Goal: Information Seeking & Learning: Learn about a topic

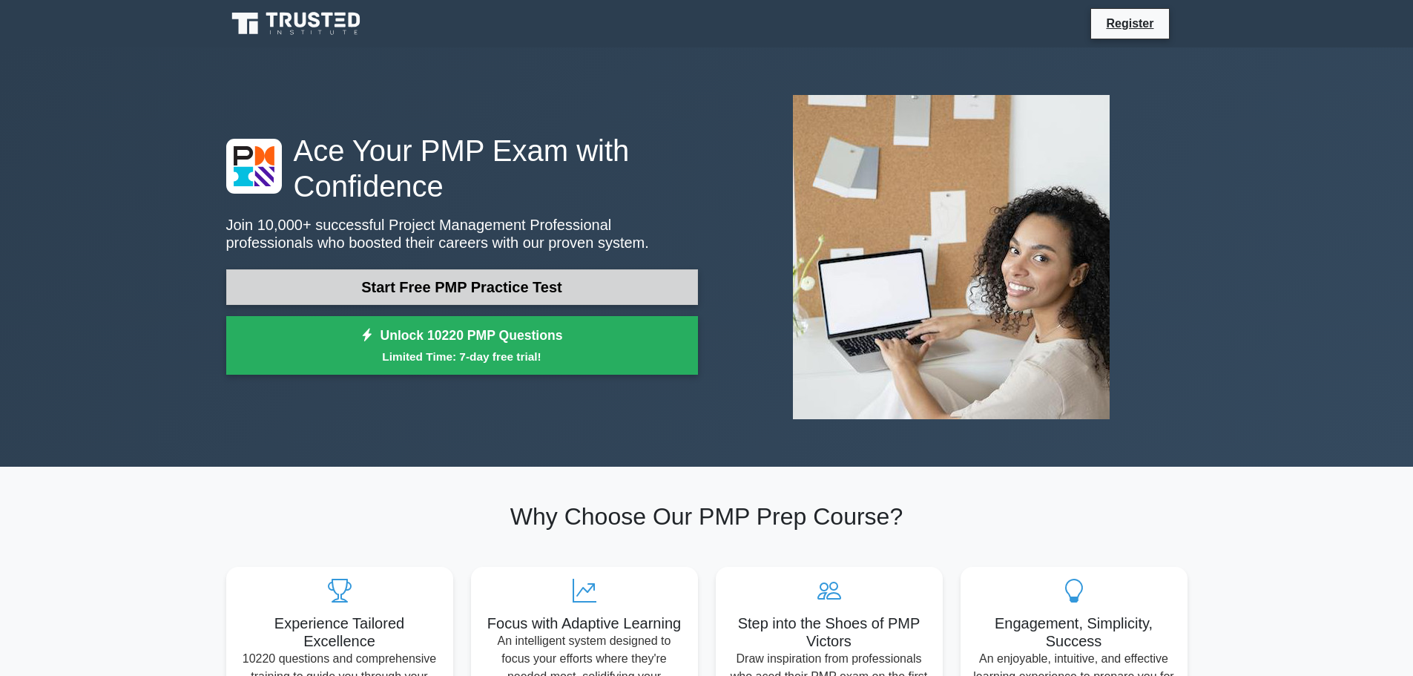
click at [527, 299] on link "Start Free PMP Practice Test" at bounding box center [462, 287] width 472 height 36
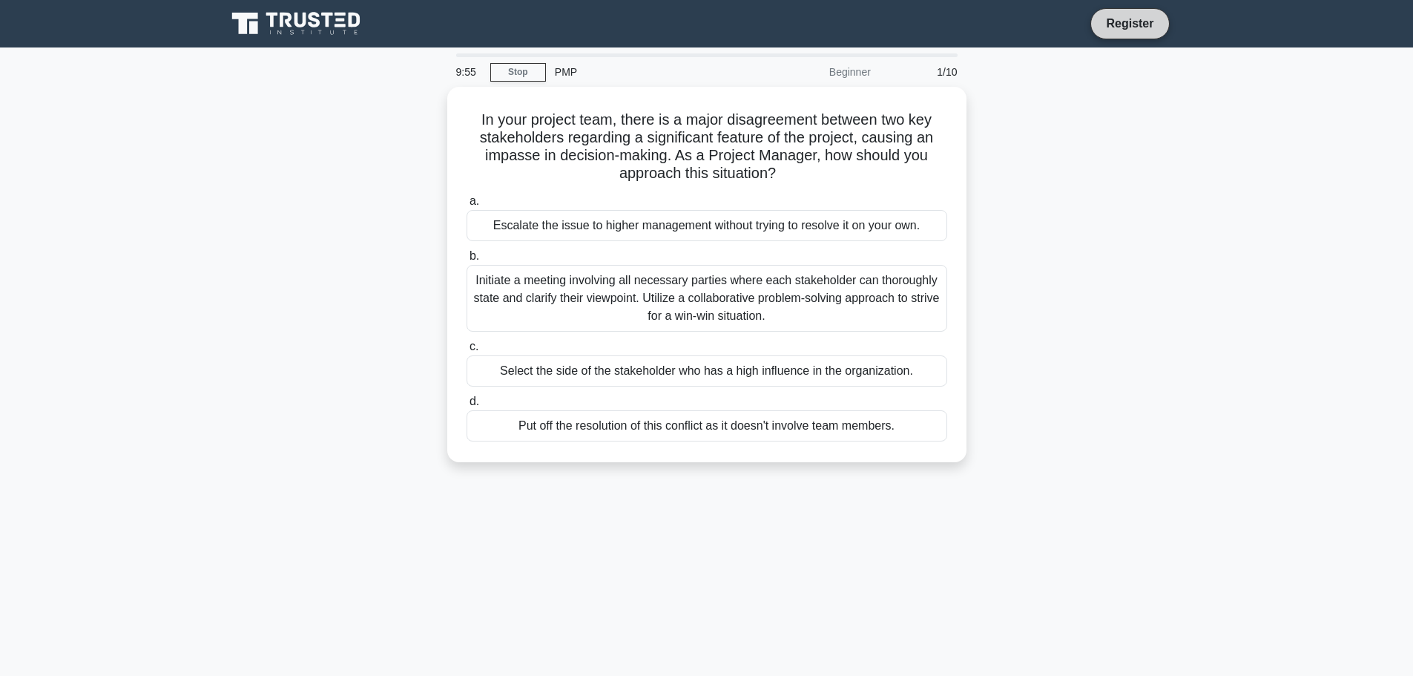
click at [1135, 24] on link "Register" at bounding box center [1129, 23] width 65 height 19
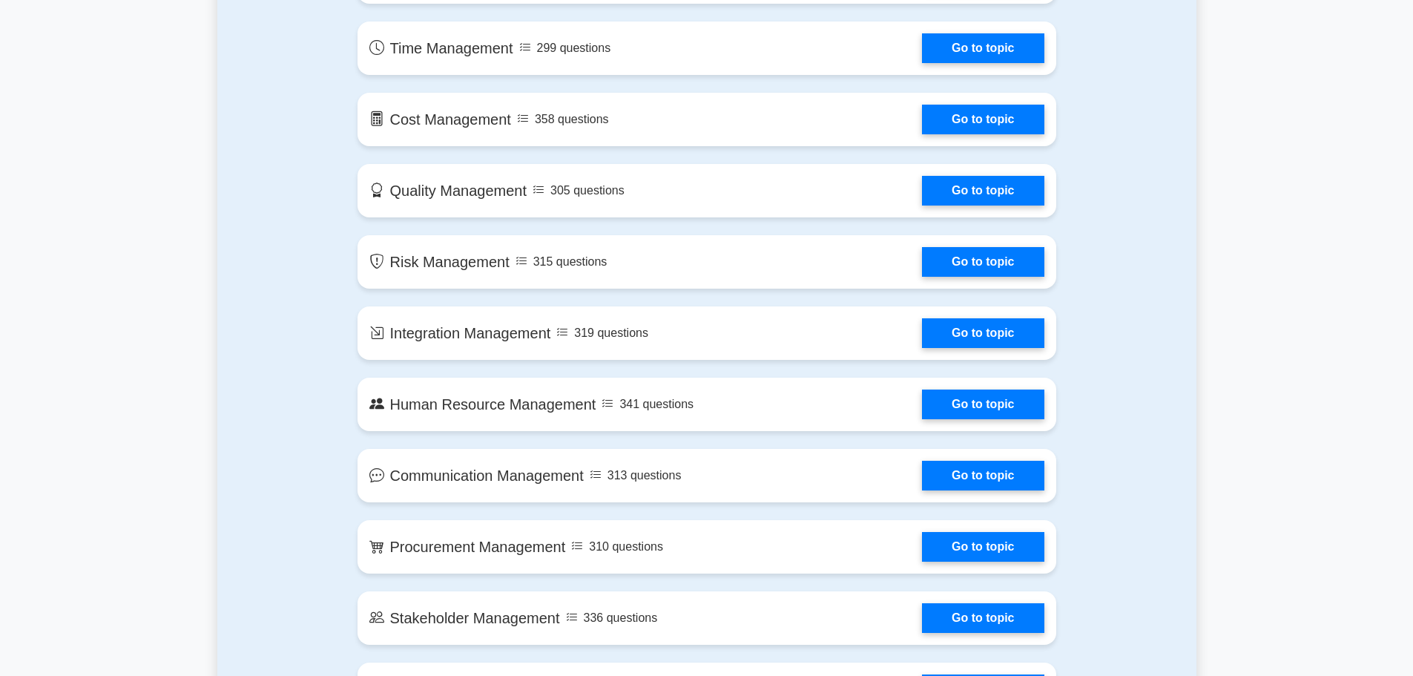
scroll to position [816, 0]
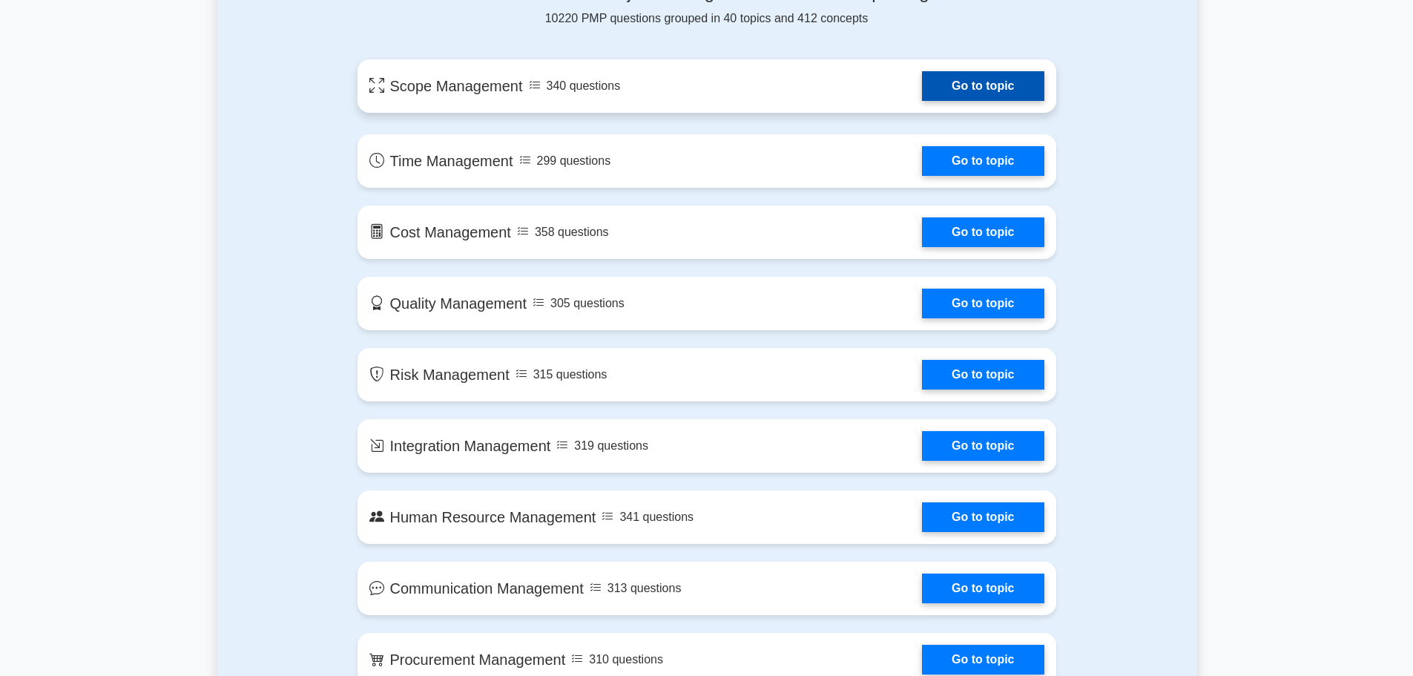
click at [970, 88] on link "Go to topic" at bounding box center [983, 86] width 122 height 30
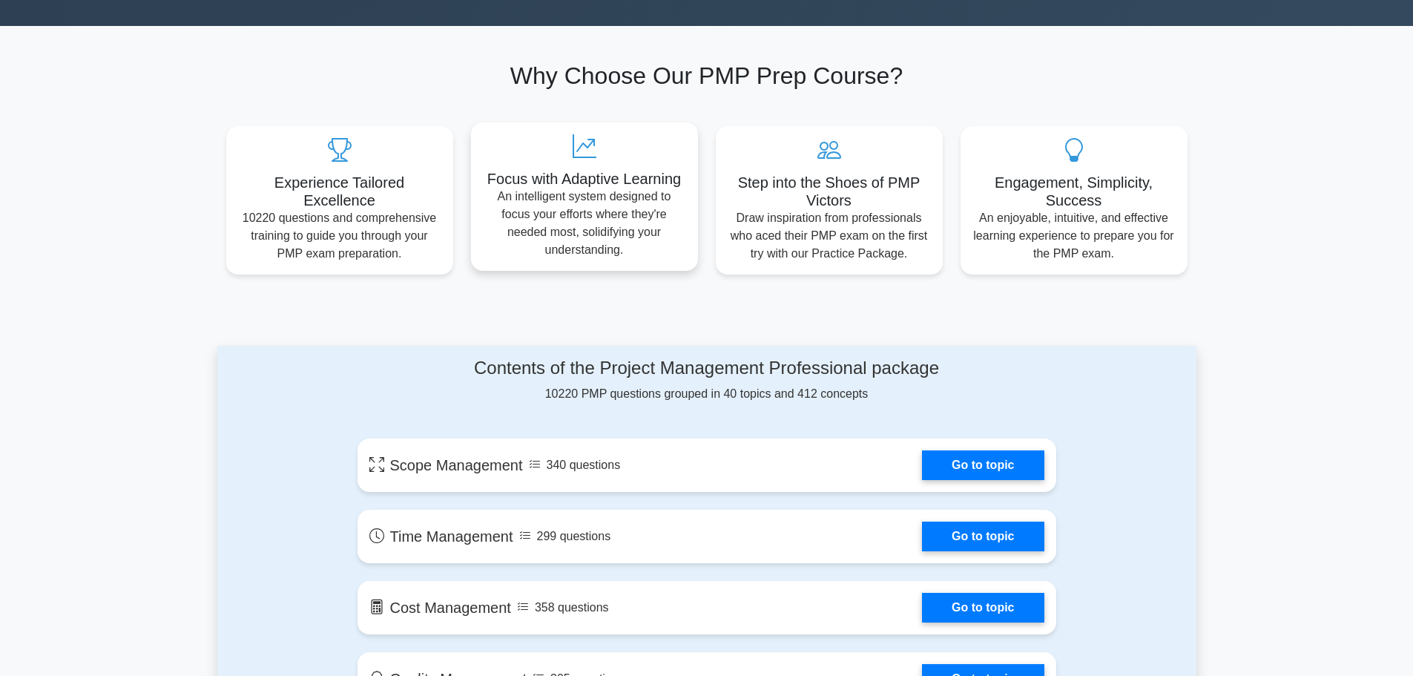
scroll to position [223, 0]
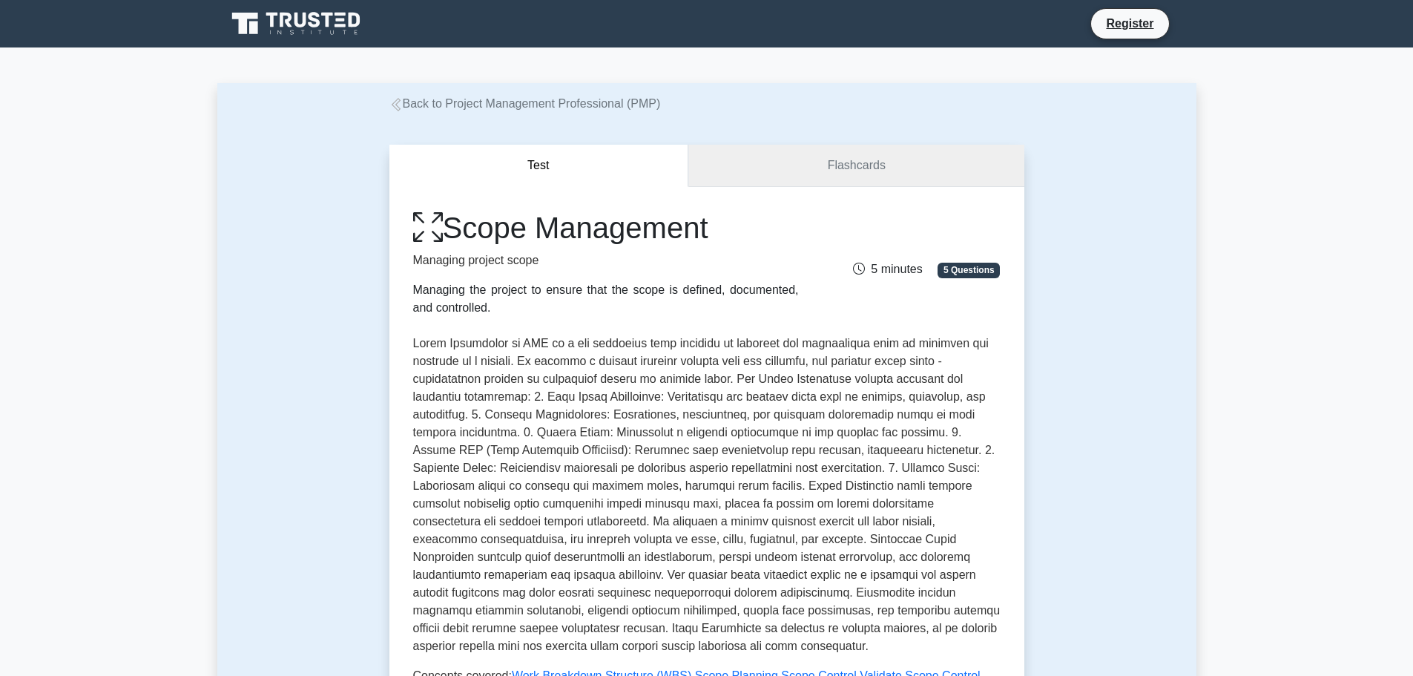
click at [854, 174] on link "Flashcards" at bounding box center [855, 166] width 335 height 42
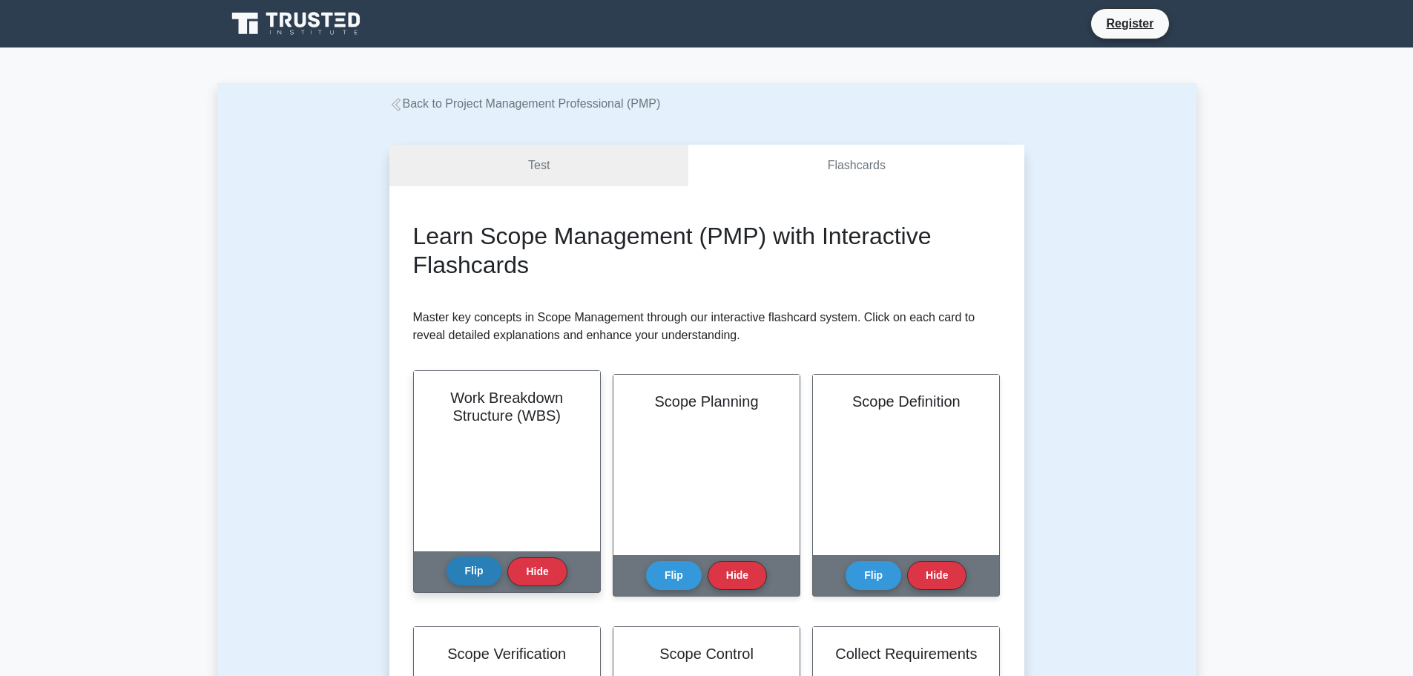
click at [478, 567] on button "Flip" at bounding box center [475, 570] width 56 height 29
